Goal: Book appointment/travel/reservation

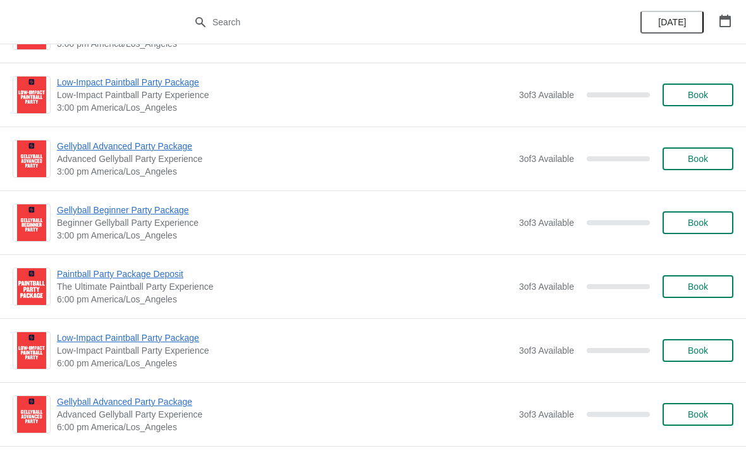
scroll to position [629, 0]
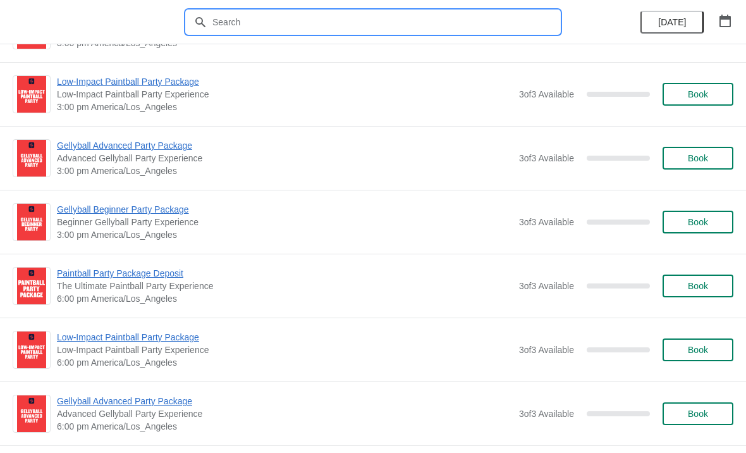
click at [374, 21] on input "text" at bounding box center [386, 22] width 348 height 23
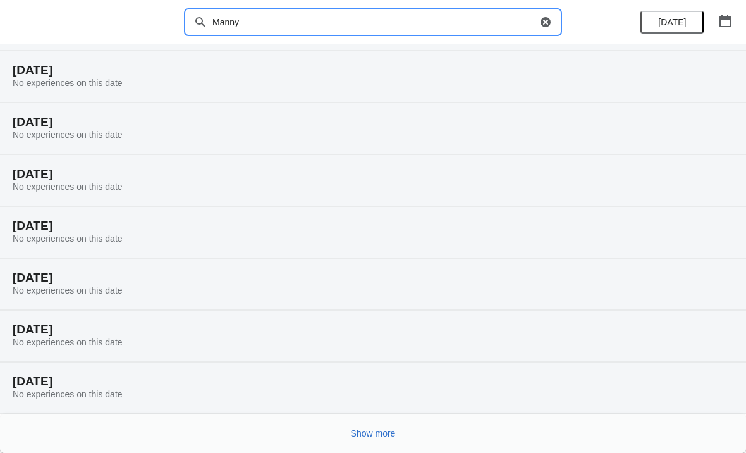
scroll to position [79, 0]
type input "Manny"
click at [508, 168] on h2 "[DATE]" at bounding box center [373, 174] width 721 height 13
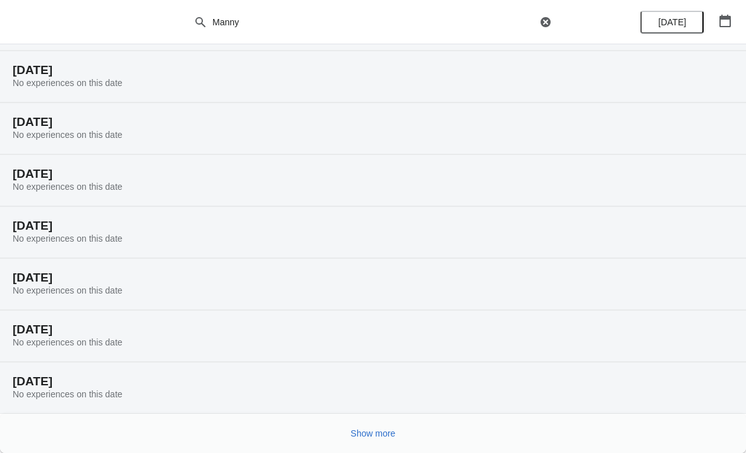
click at [378, 438] on span "Show more" at bounding box center [373, 433] width 45 height 10
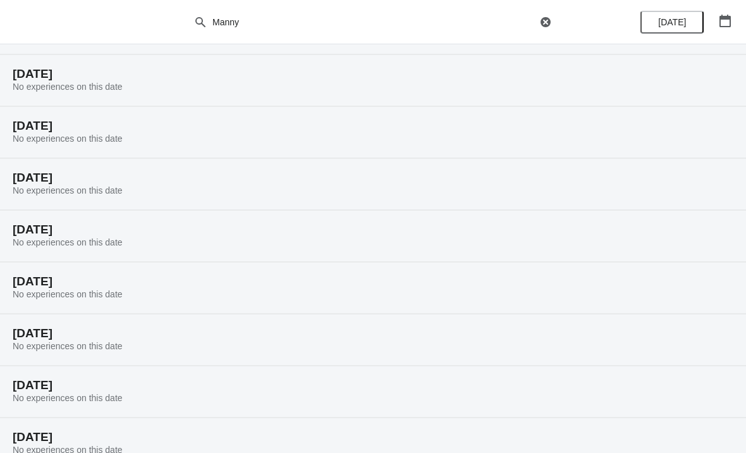
scroll to position [128, 0]
click at [282, 357] on div "[DATE] No experiences on this date" at bounding box center [373, 339] width 746 height 52
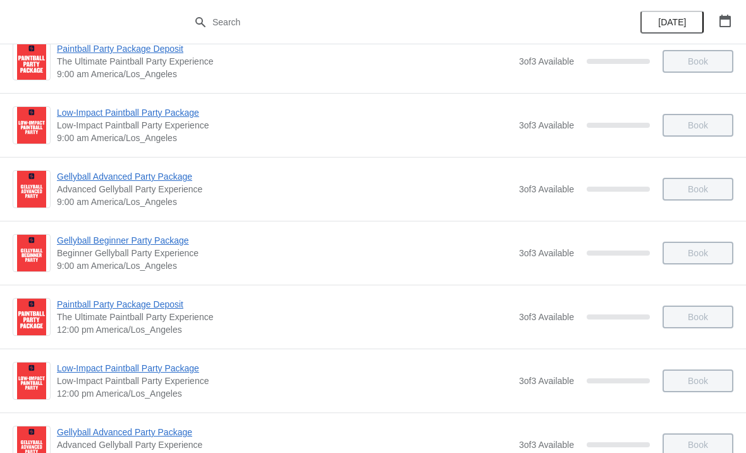
scroll to position [92, 0]
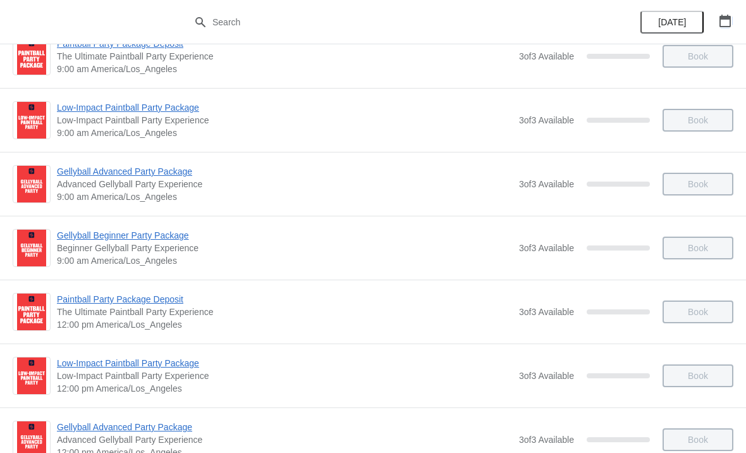
click at [736, 23] on button "button" at bounding box center [725, 20] width 23 height 23
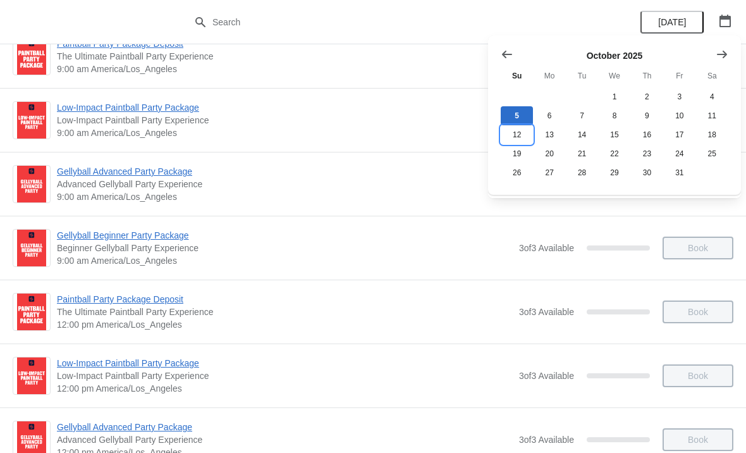
click at [517, 137] on button "12" at bounding box center [517, 134] width 32 height 19
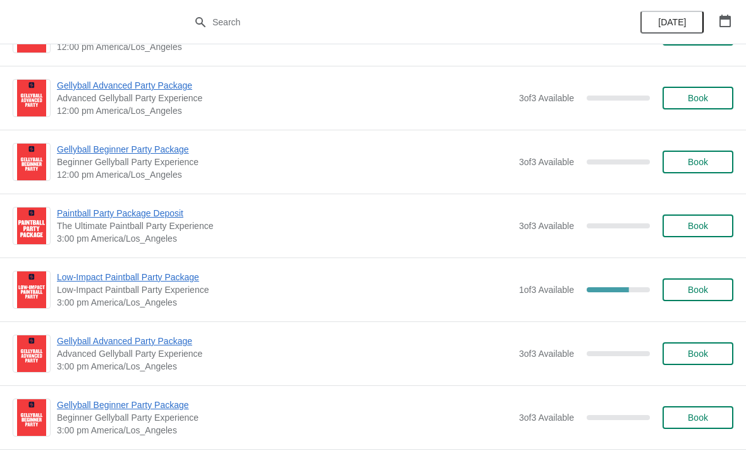
scroll to position [434, 0]
click at [164, 282] on span "Low-Impact Paintball Party Package" at bounding box center [285, 276] width 456 height 13
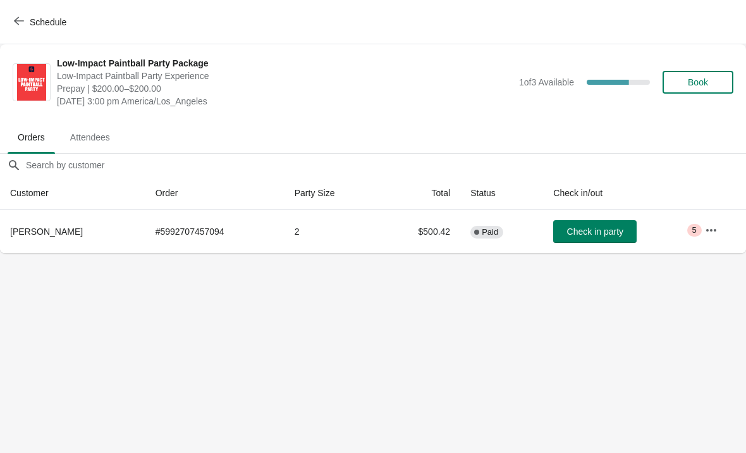
click at [711, 223] on button "button" at bounding box center [711, 230] width 23 height 23
